Goal: Task Accomplishment & Management: Use online tool/utility

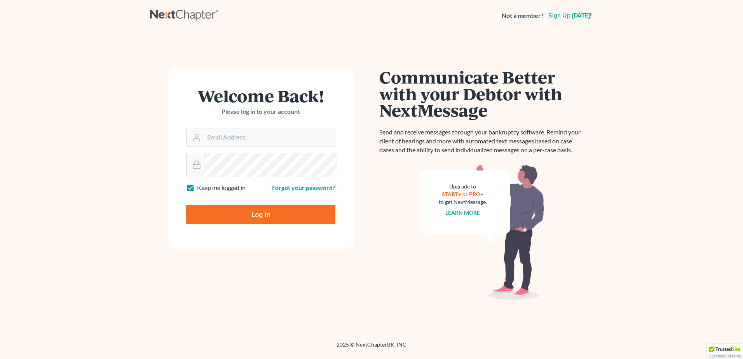
type input "[PERSON_NAME][EMAIL_ADDRESS][DOMAIN_NAME]"
click at [253, 224] on input "Log In" at bounding box center [260, 214] width 149 height 19
type input "Thinking..."
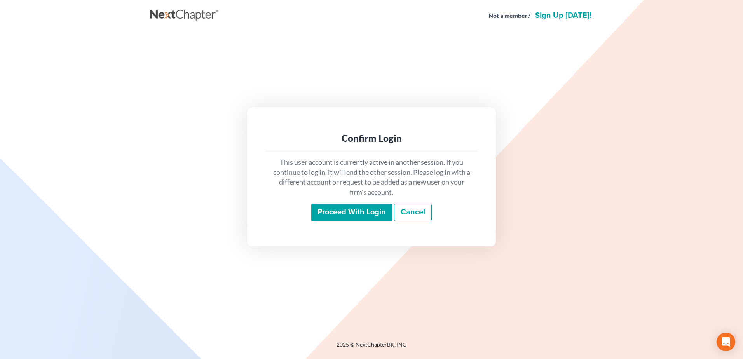
click at [324, 212] on input "Proceed with login" at bounding box center [351, 213] width 81 height 18
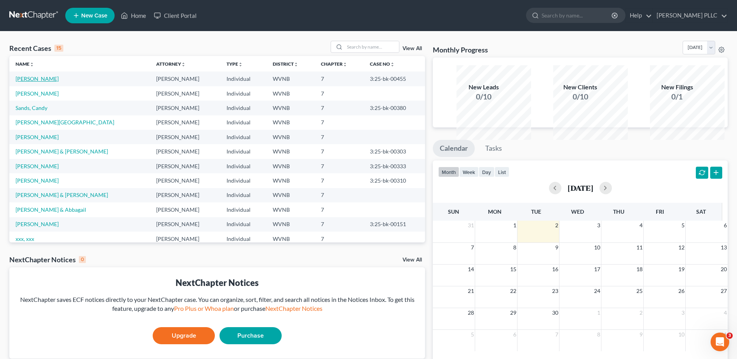
click at [49, 82] on link "[PERSON_NAME]" at bounding box center [37, 78] width 43 height 7
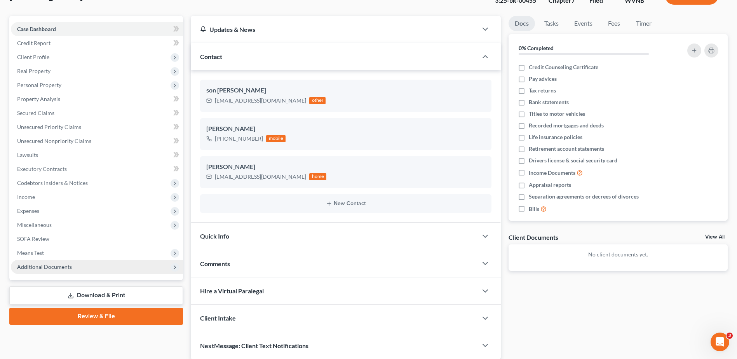
scroll to position [155, 0]
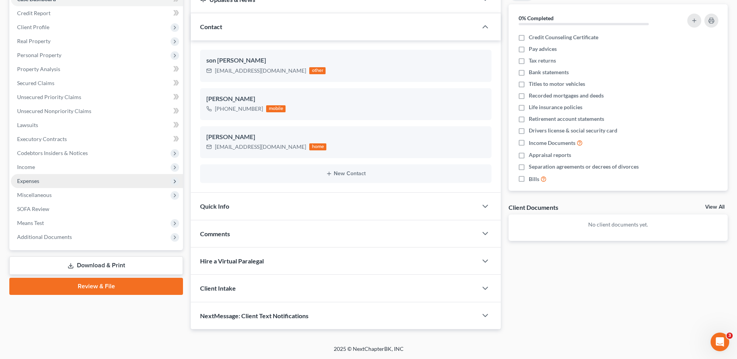
click at [39, 184] on span "Expenses" at bounding box center [28, 181] width 22 height 7
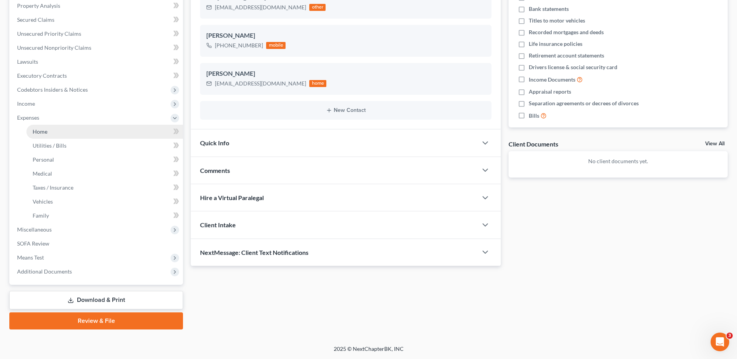
drag, startPoint x: 44, startPoint y: 231, endPoint x: 122, endPoint y: 231, distance: 77.7
click at [45, 135] on span "Home" at bounding box center [40, 131] width 15 height 7
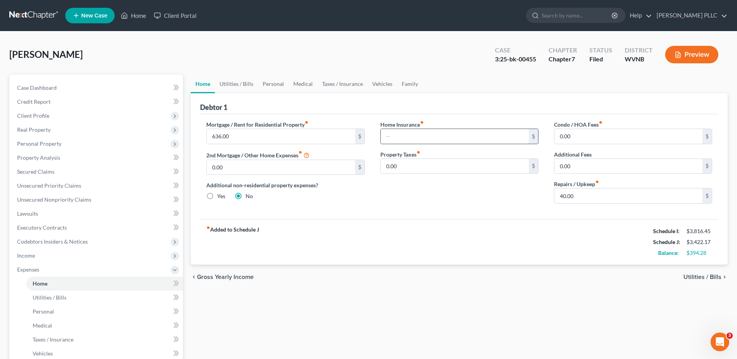
click at [426, 144] on input "text" at bounding box center [455, 136] width 148 height 15
type input "0"
type input "52.00"
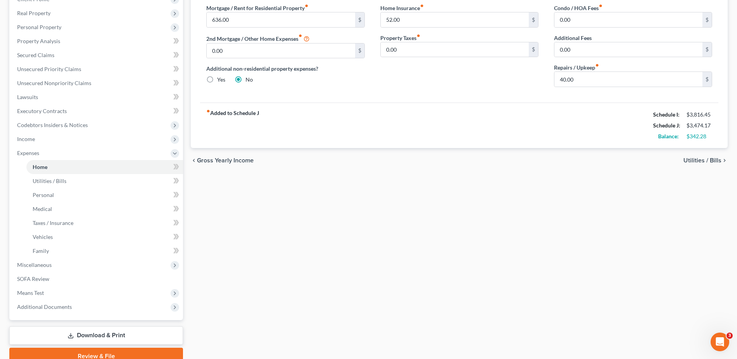
click at [684, 164] on span "Utilities / Bills" at bounding box center [703, 160] width 38 height 6
